Goal: Find specific page/section

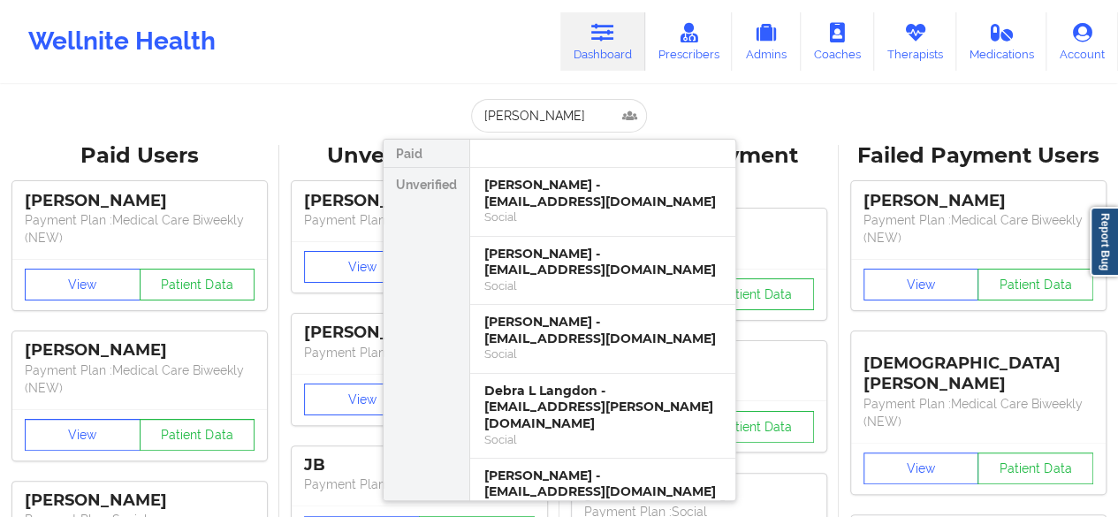
click at [564, 118] on input "[PERSON_NAME]" at bounding box center [558, 116] width 175 height 34
type input "d"
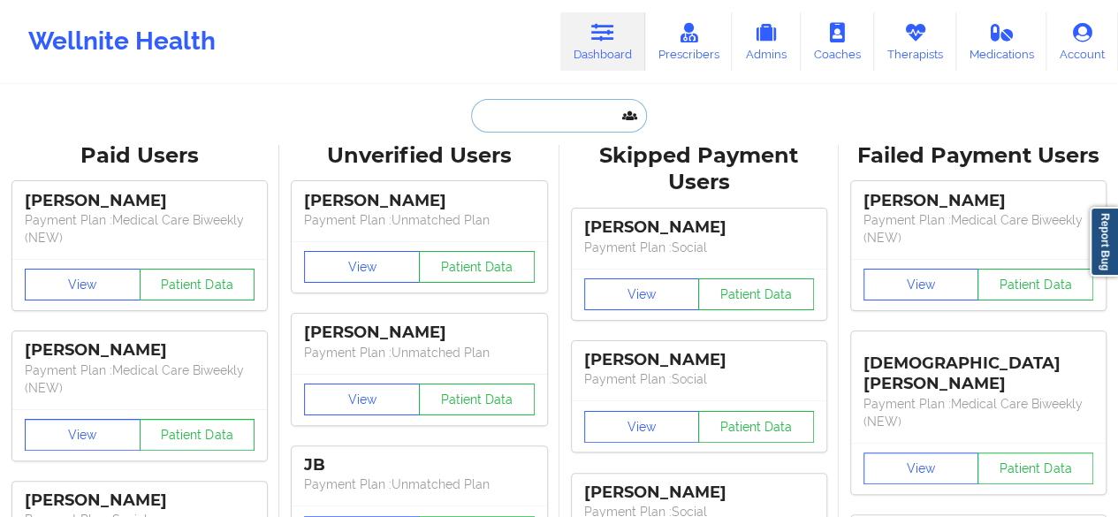
paste input "[PERSON_NAME]"
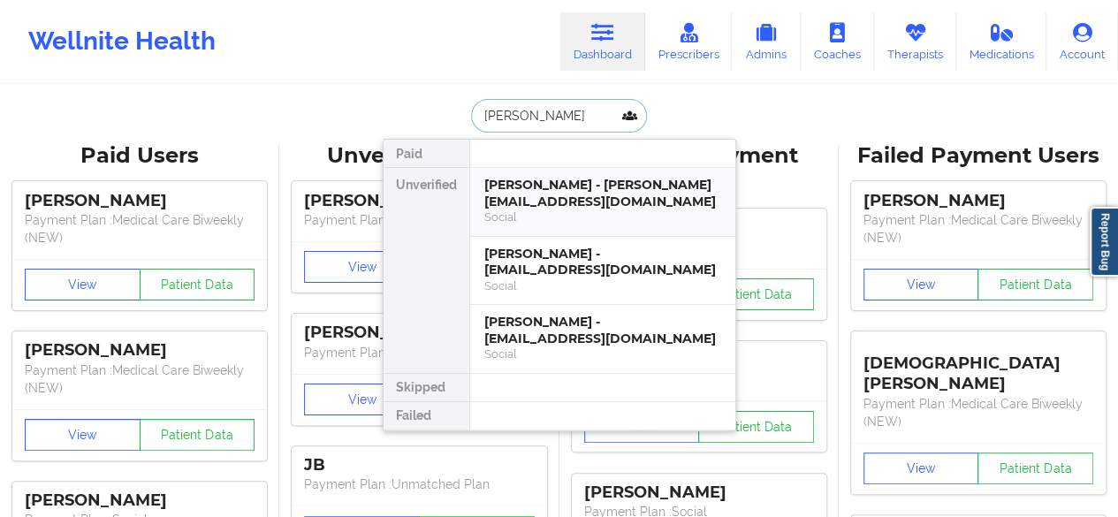
type input "[PERSON_NAME]"
click at [585, 210] on div "Social" at bounding box center [602, 217] width 237 height 15
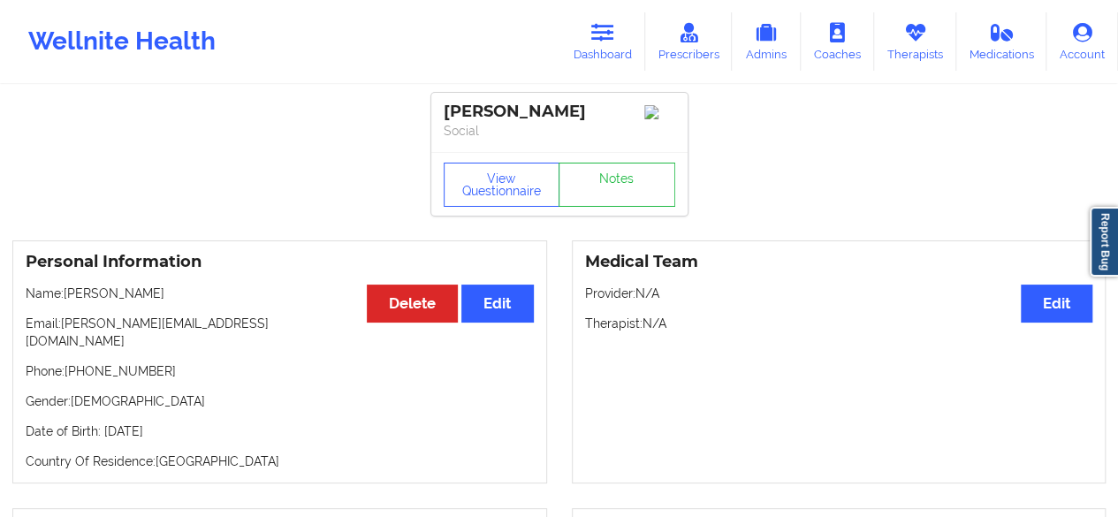
click at [608, 40] on icon at bounding box center [602, 32] width 23 height 19
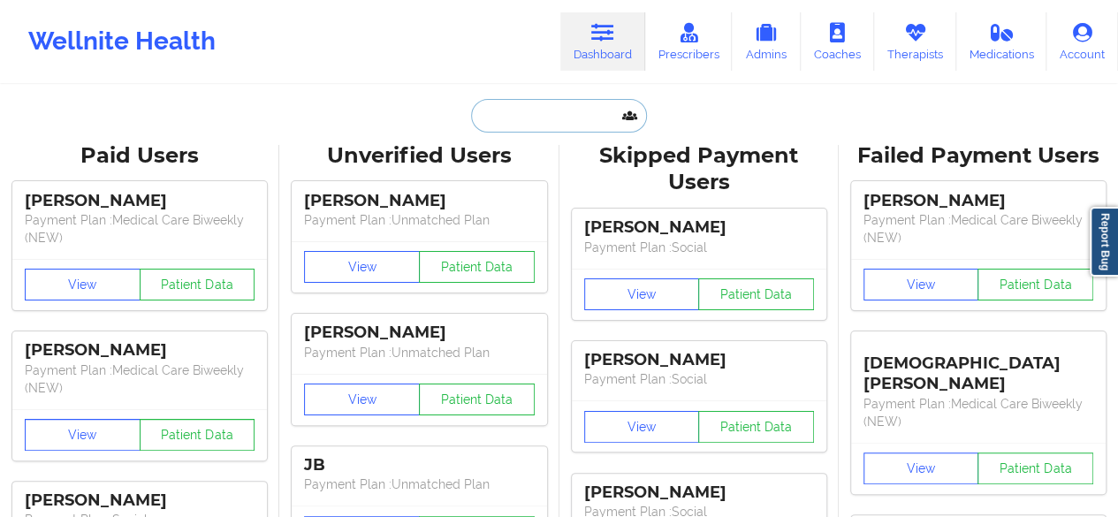
click at [512, 118] on input "text" at bounding box center [558, 116] width 175 height 34
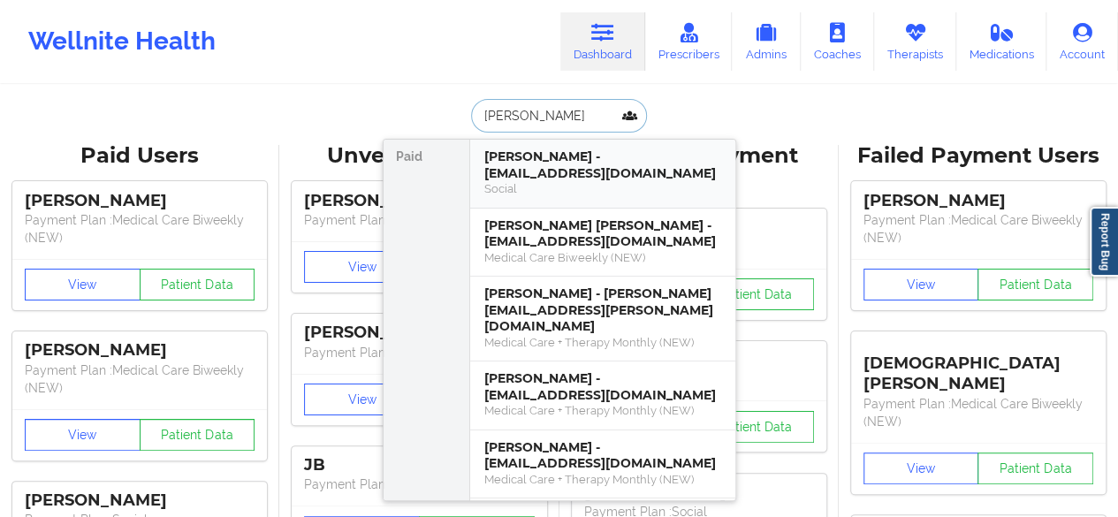
type input "[PERSON_NAME]"
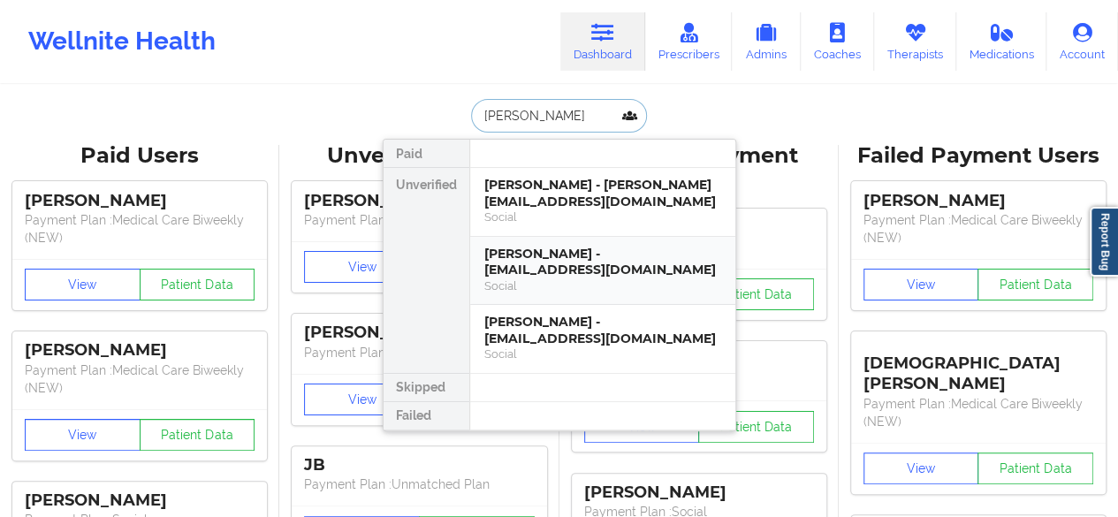
click at [587, 262] on div "[PERSON_NAME] - [EMAIL_ADDRESS][DOMAIN_NAME]" at bounding box center [602, 262] width 237 height 33
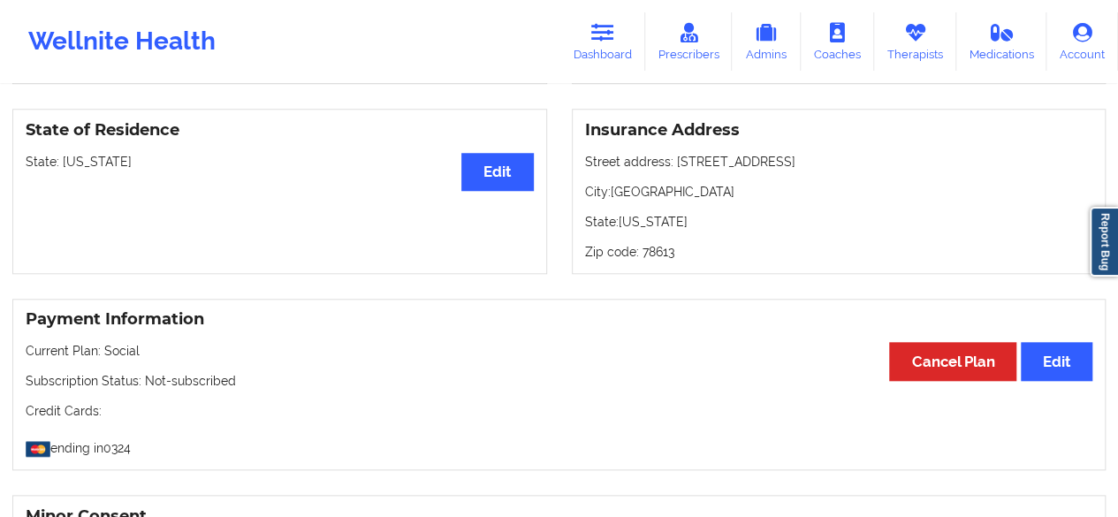
scroll to position [756, 0]
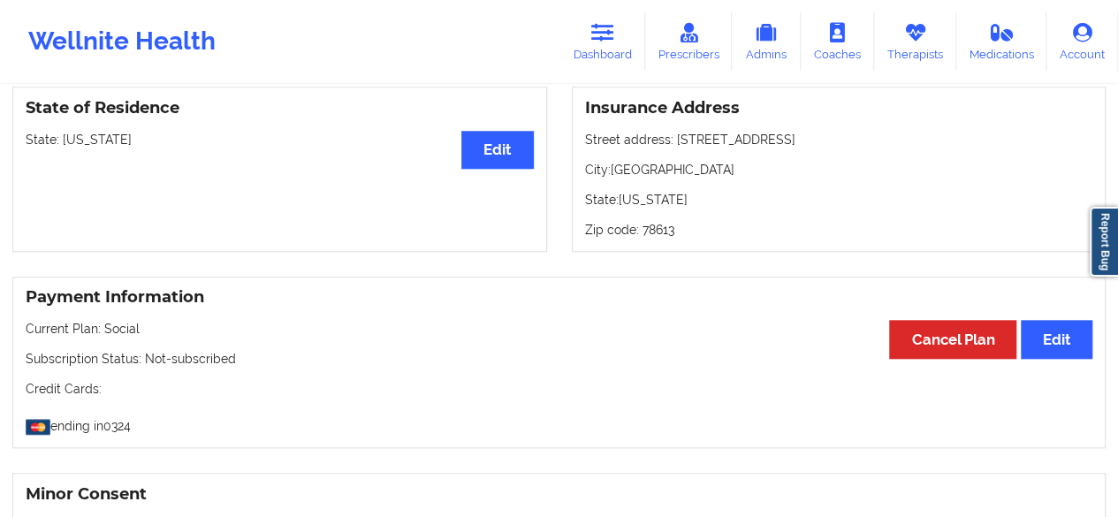
click at [525, 351] on div "Payment Information Edit Cancel Plan Current Plan: Social Subscription Status: …" at bounding box center [558, 363] width 1093 height 172
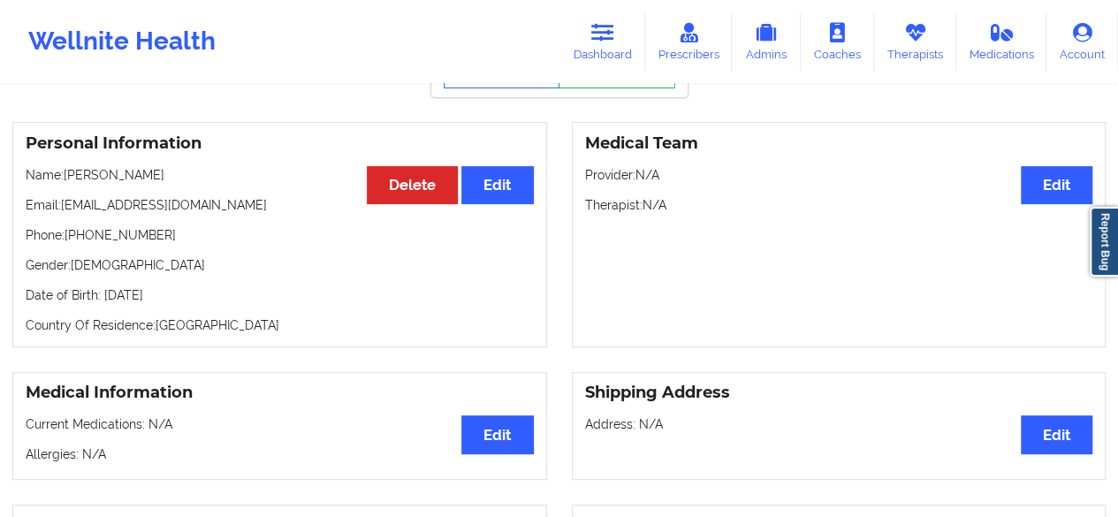
scroll to position [0, 0]
